Goal: Information Seeking & Learning: Learn about a topic

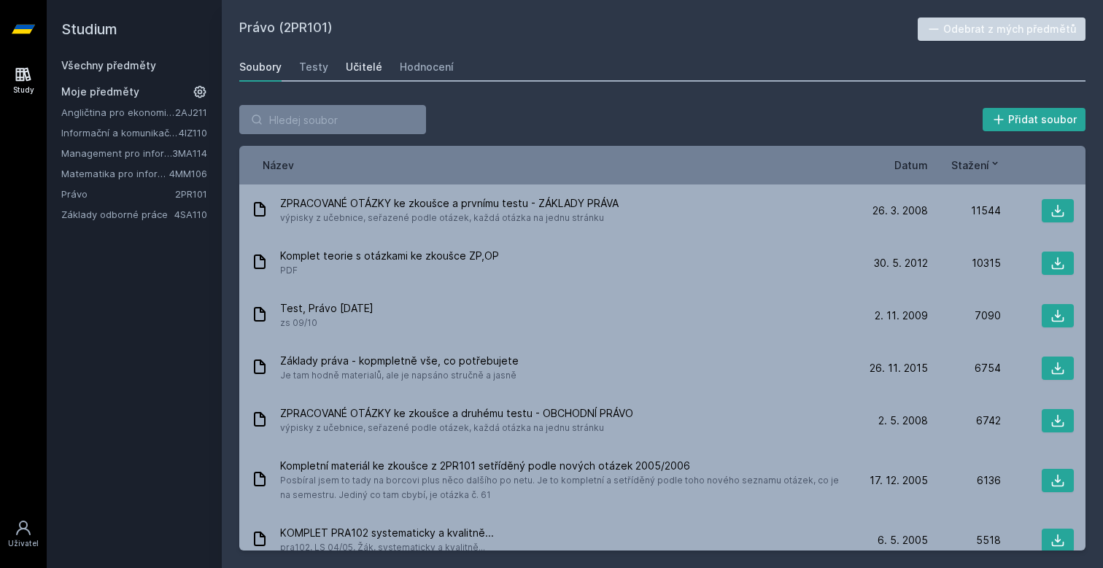
click at [357, 69] on div "Učitelé" at bounding box center [364, 67] width 36 height 15
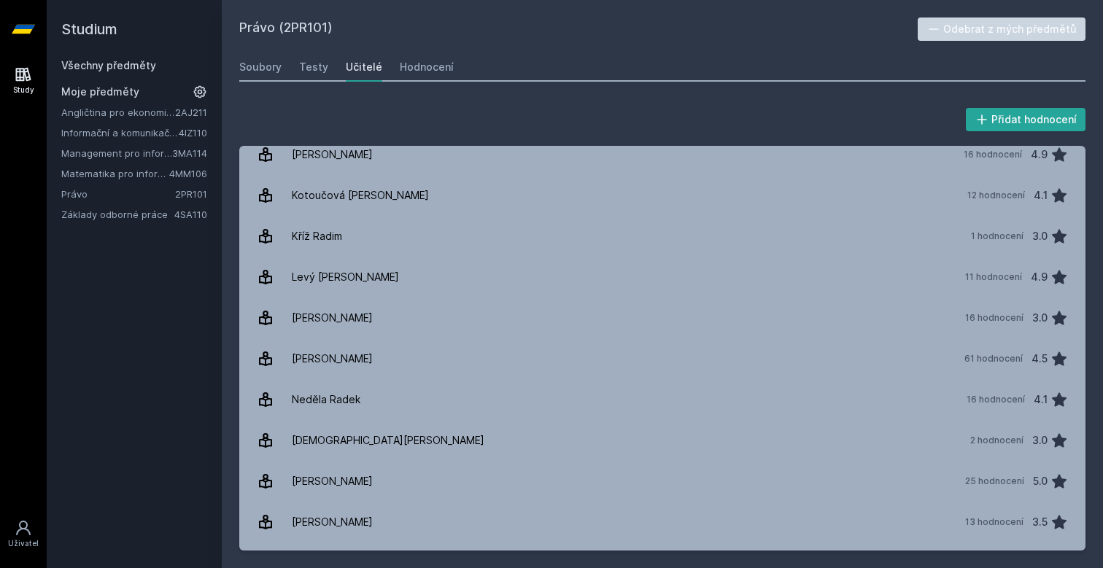
scroll to position [627, 0]
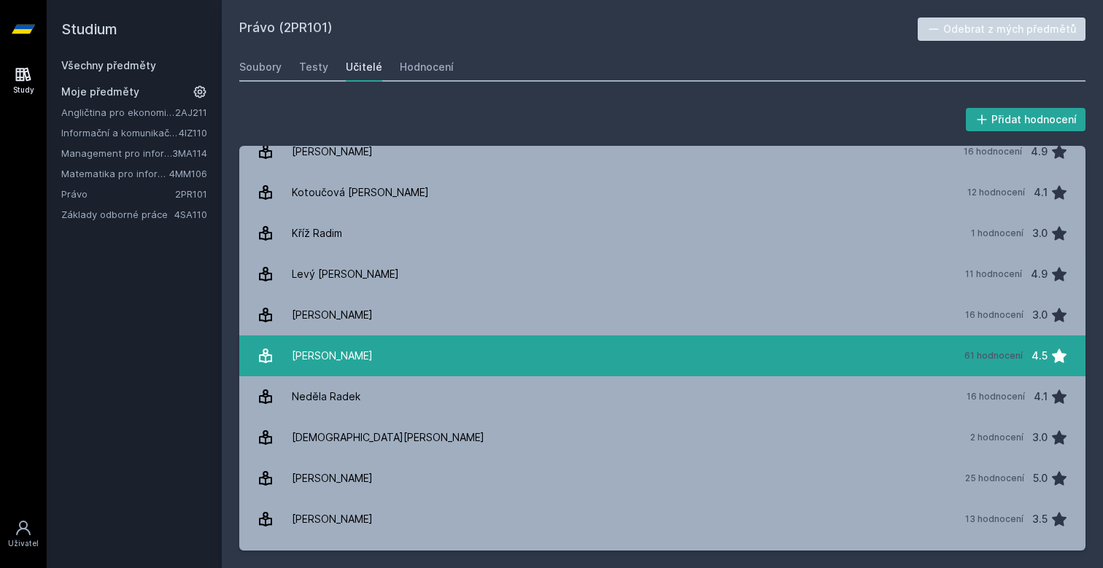
click at [422, 348] on link "Moravec Tomáš 61 hodnocení 4.5" at bounding box center [662, 356] width 846 height 41
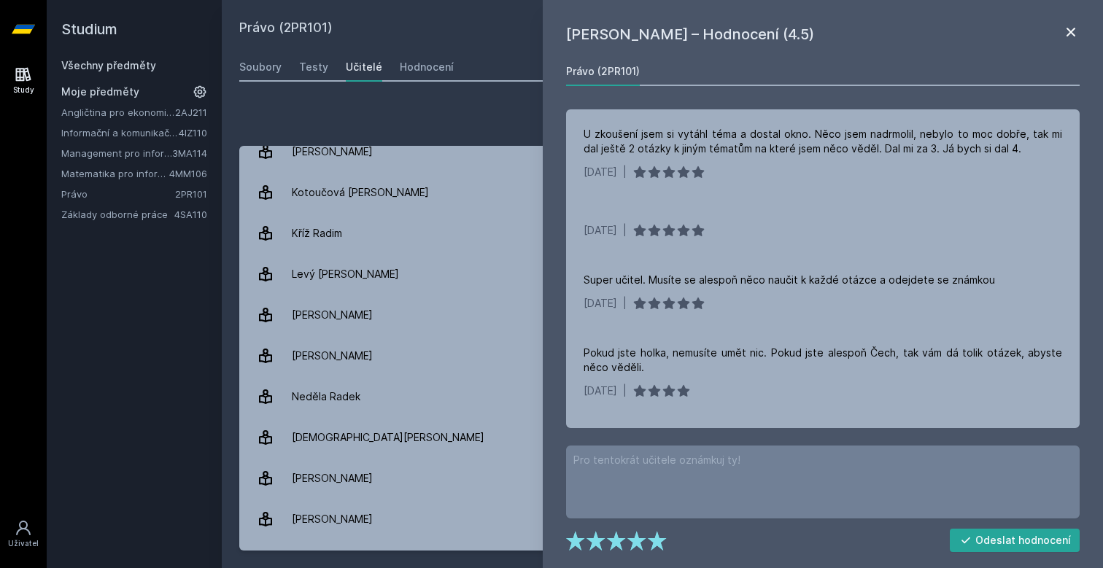
click at [1067, 37] on icon at bounding box center [1071, 32] width 18 height 18
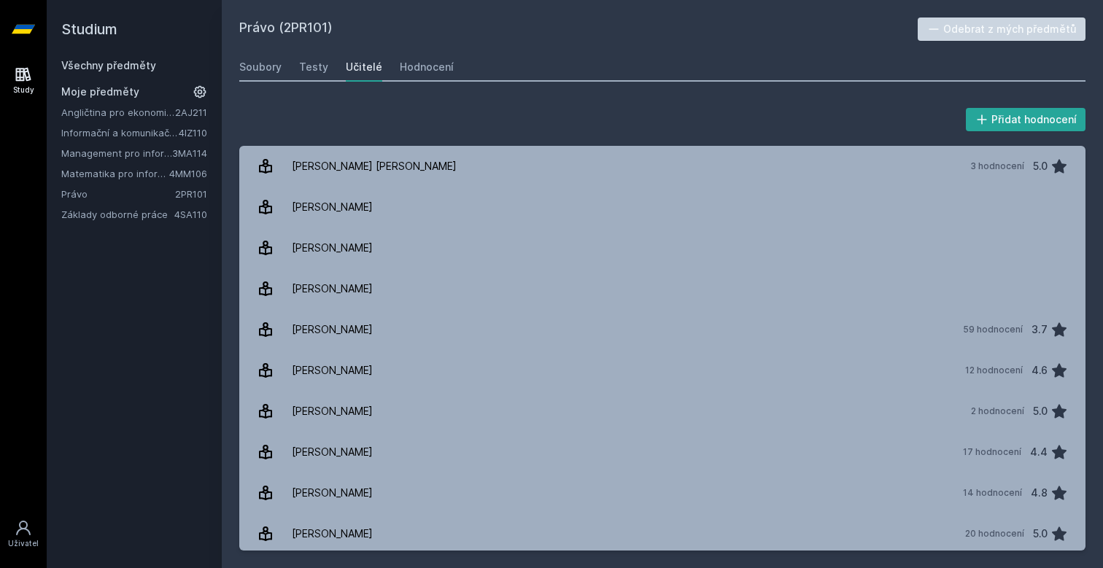
click at [83, 190] on link "Právo" at bounding box center [118, 194] width 114 height 15
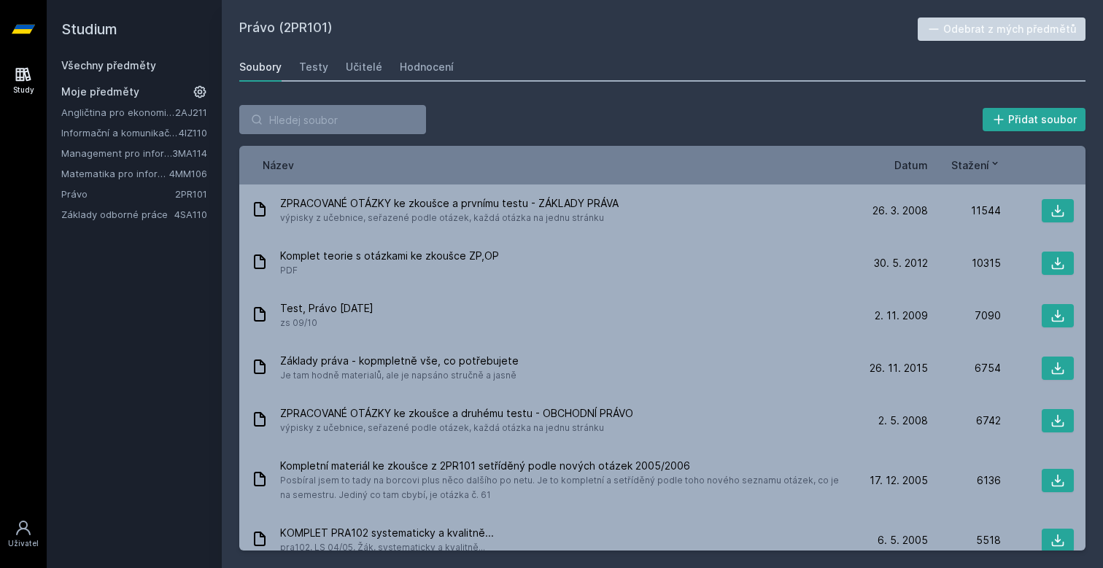
click at [905, 168] on span "Datum" at bounding box center [911, 165] width 34 height 15
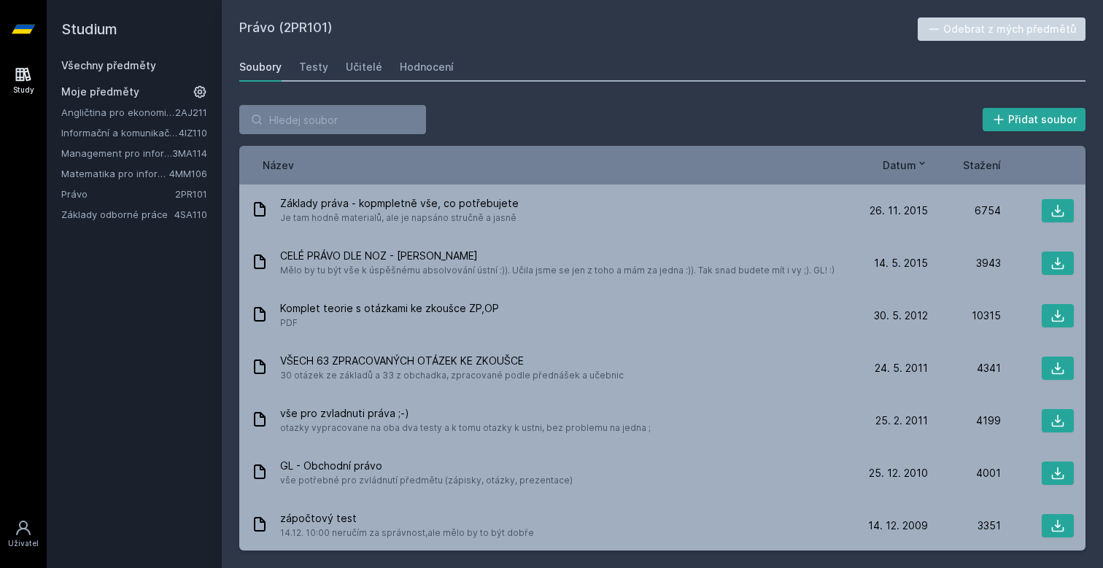
click at [25, 21] on icon at bounding box center [23, 29] width 23 height 58
